Goal: Information Seeking & Learning: Find specific fact

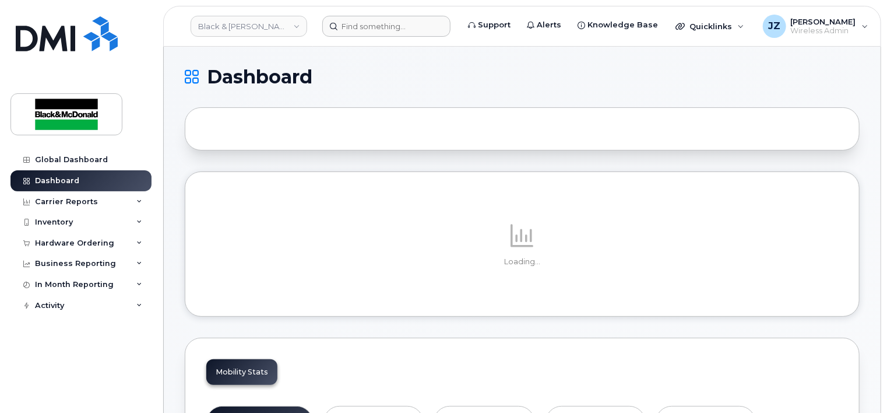
drag, startPoint x: 391, startPoint y: 12, endPoint x: 392, endPoint y: 22, distance: 10.1
click at [391, 12] on header "Black & McDonald Support Alerts Knowledge Base Quicklinks Suspend / Cancel Devi…" at bounding box center [522, 26] width 718 height 41
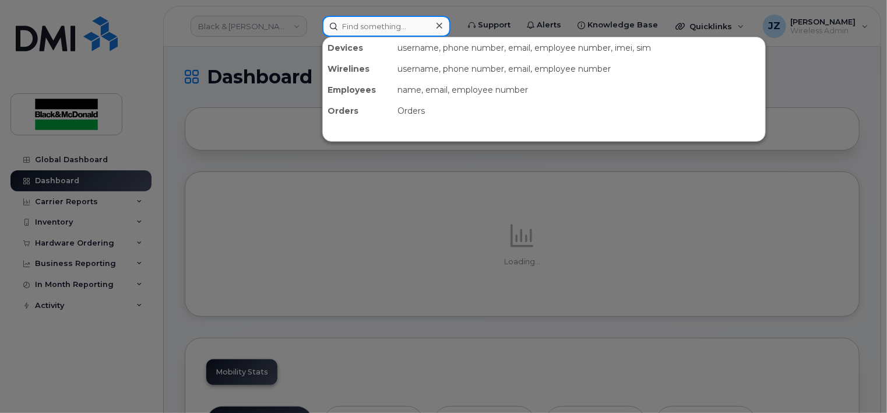
click at [392, 22] on input at bounding box center [386, 26] width 128 height 21
paste input "seiwerts"
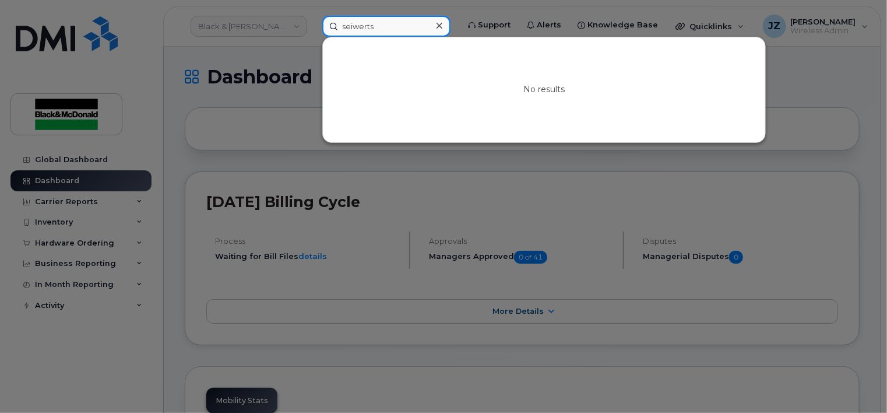
drag, startPoint x: 389, startPoint y: 19, endPoint x: 347, endPoint y: 27, distance: 42.7
click at [347, 27] on input "seiwerts" at bounding box center [386, 26] width 128 height 21
type input "Justin Sie"
